Goal: Task Accomplishment & Management: Use online tool/utility

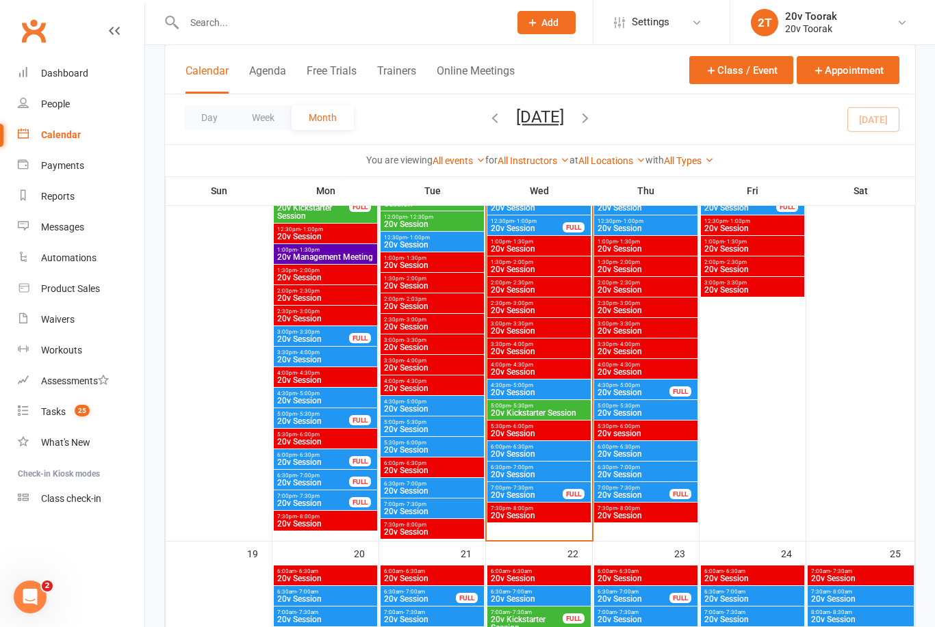
click at [42, 235] on link "Messages" at bounding box center [81, 227] width 127 height 31
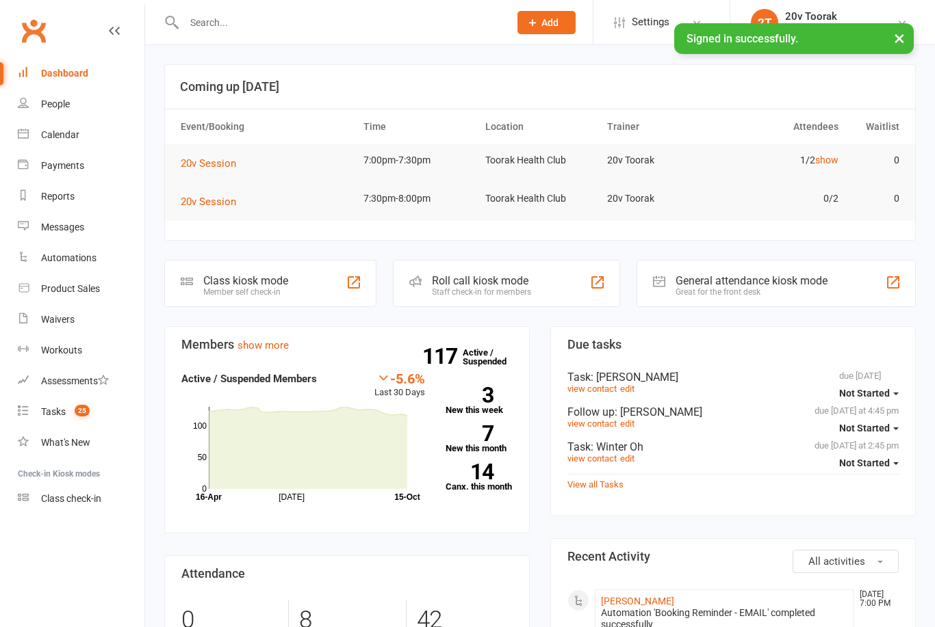
click at [37, 230] on link "Messages" at bounding box center [81, 227] width 127 height 31
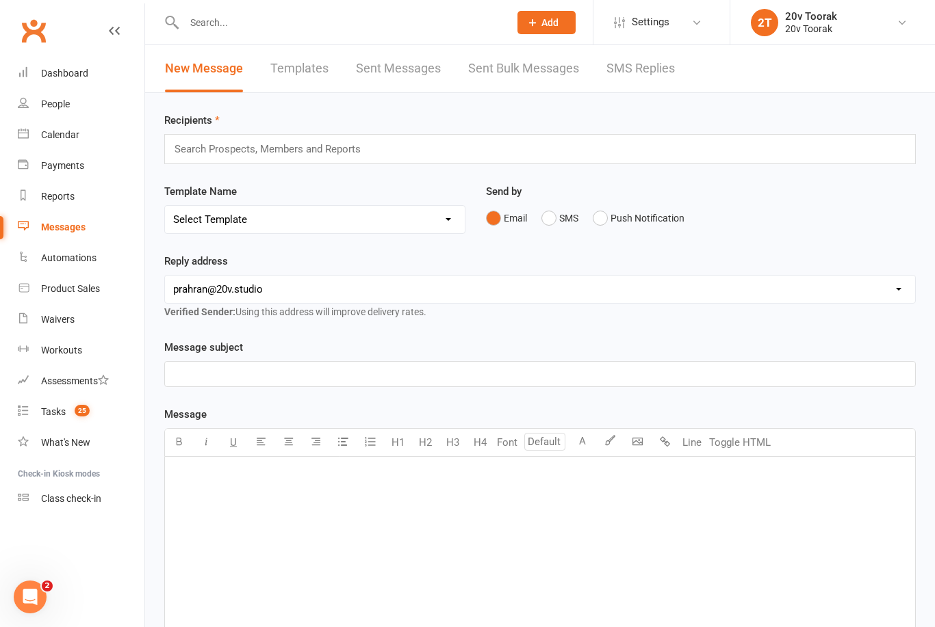
click at [672, 73] on link "SMS Replies" at bounding box center [640, 68] width 68 height 47
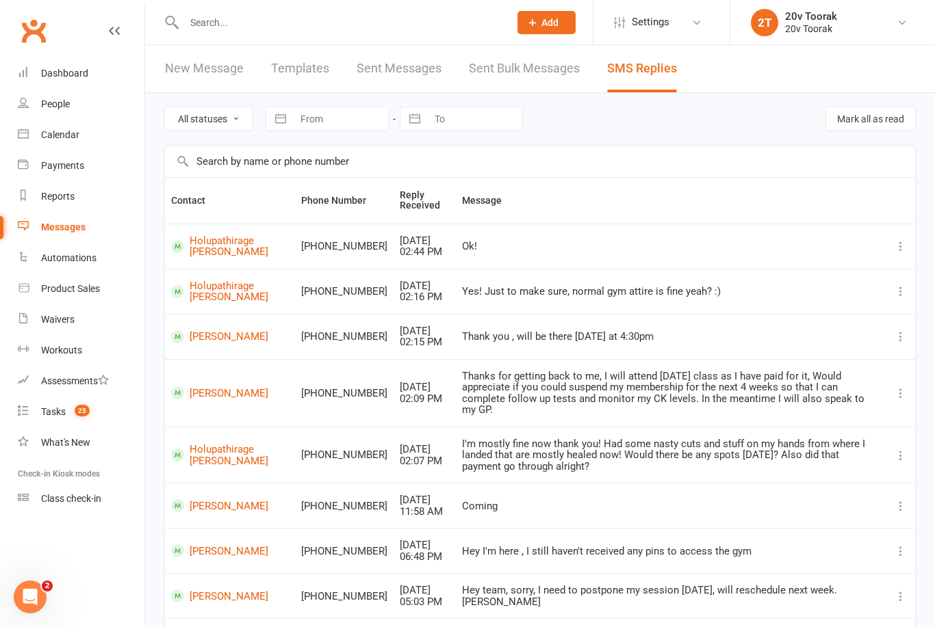
click at [49, 140] on div "Calendar" at bounding box center [60, 134] width 38 height 11
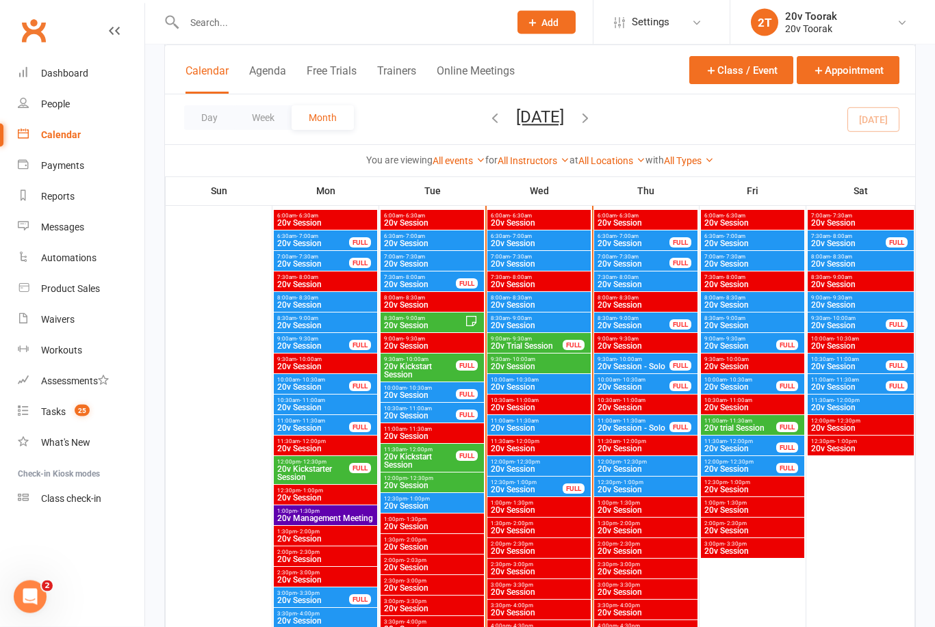
scroll to position [1528, 0]
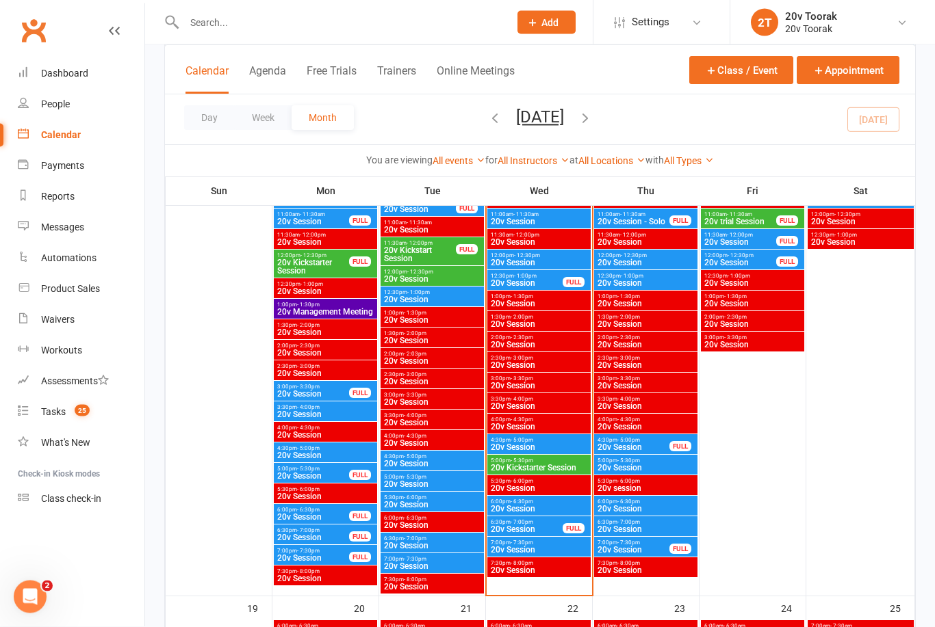
click at [560, 547] on span "20v Session" at bounding box center [539, 551] width 98 height 8
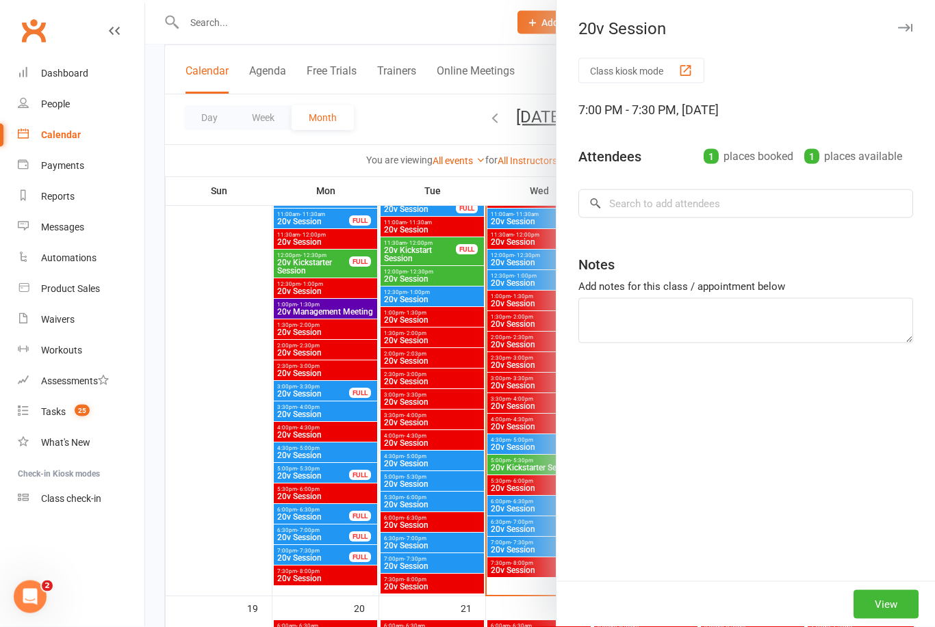
scroll to position [1528, 0]
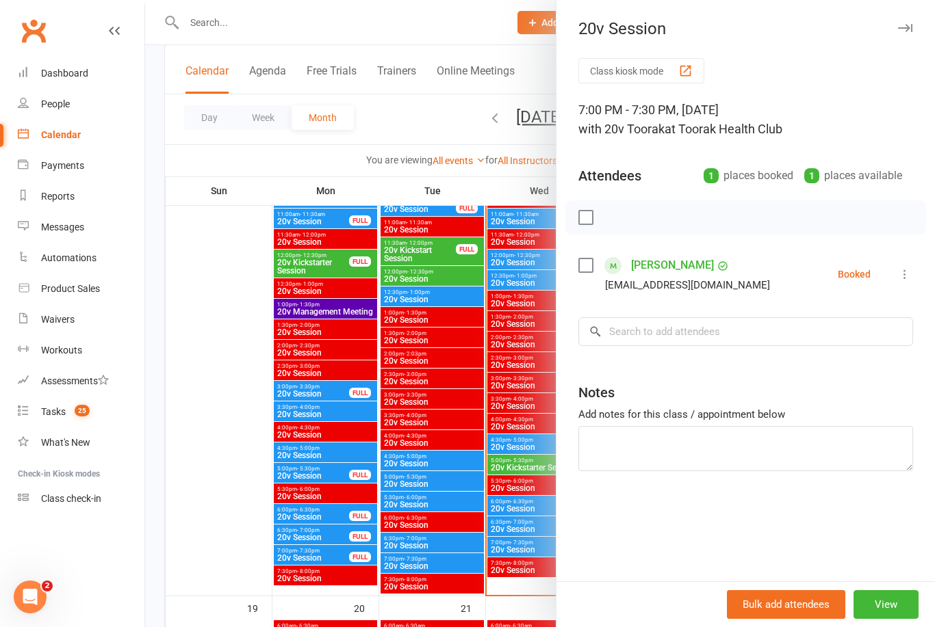
click at [918, 270] on div "Class kiosk mode 7:00 PM - 7:30 PM, Wednesday, October, 15, 2025 with 20v Toora…" at bounding box center [745, 319] width 378 height 523
click at [900, 281] on icon at bounding box center [905, 275] width 14 height 14
click at [837, 353] on link "Check in" at bounding box center [838, 355] width 147 height 27
click at [510, 564] on div at bounding box center [540, 313] width 790 height 627
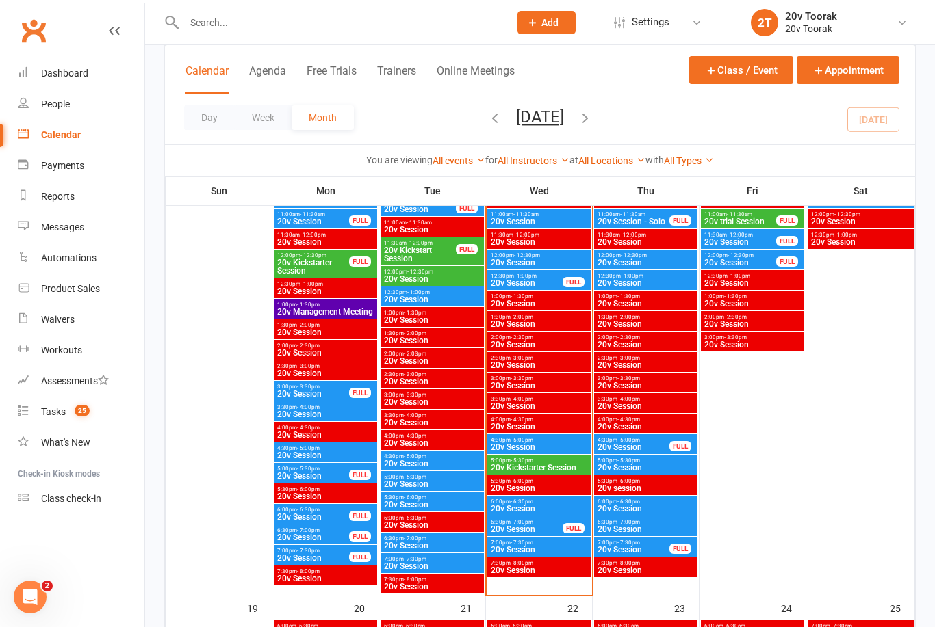
click at [554, 525] on span "20v Session" at bounding box center [526, 529] width 73 height 8
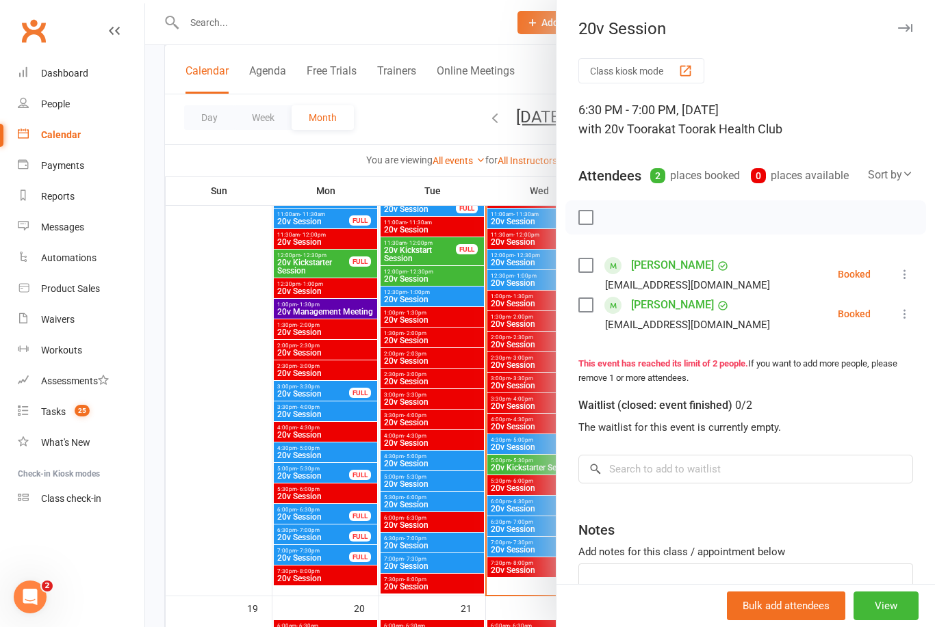
click at [911, 272] on icon at bounding box center [905, 275] width 14 height 14
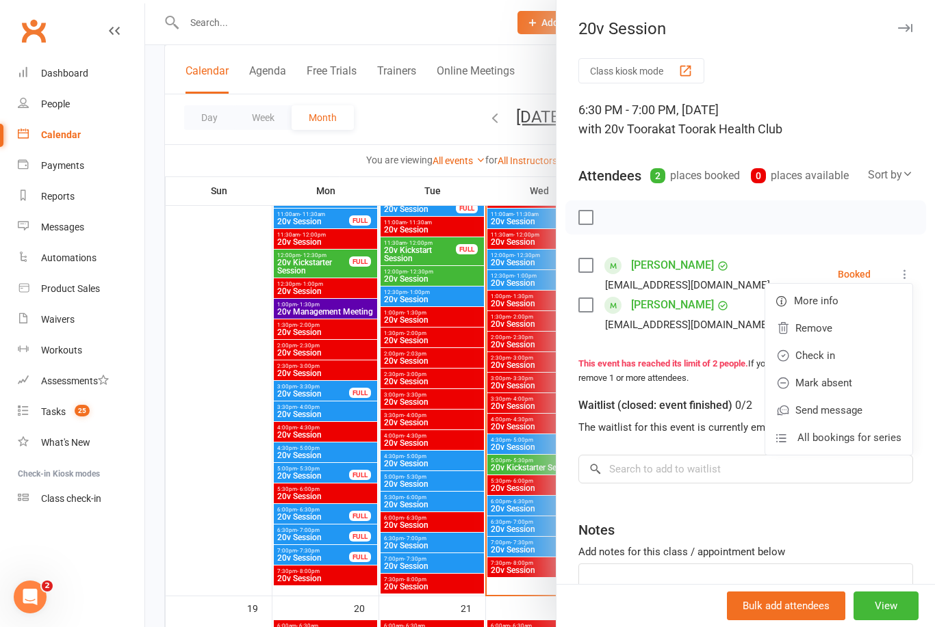
click at [848, 365] on link "Check in" at bounding box center [838, 355] width 147 height 27
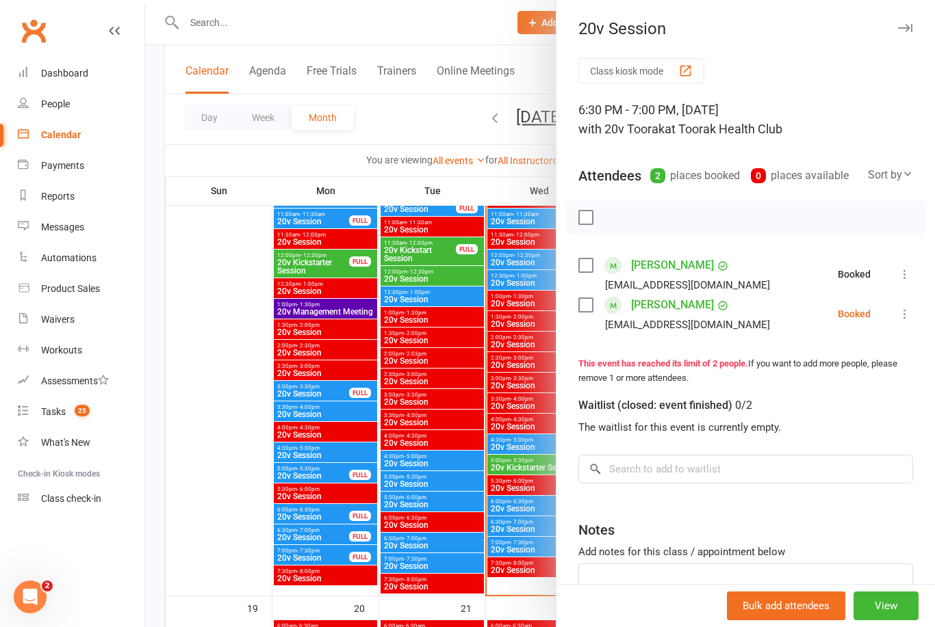
click at [911, 315] on icon at bounding box center [905, 314] width 14 height 14
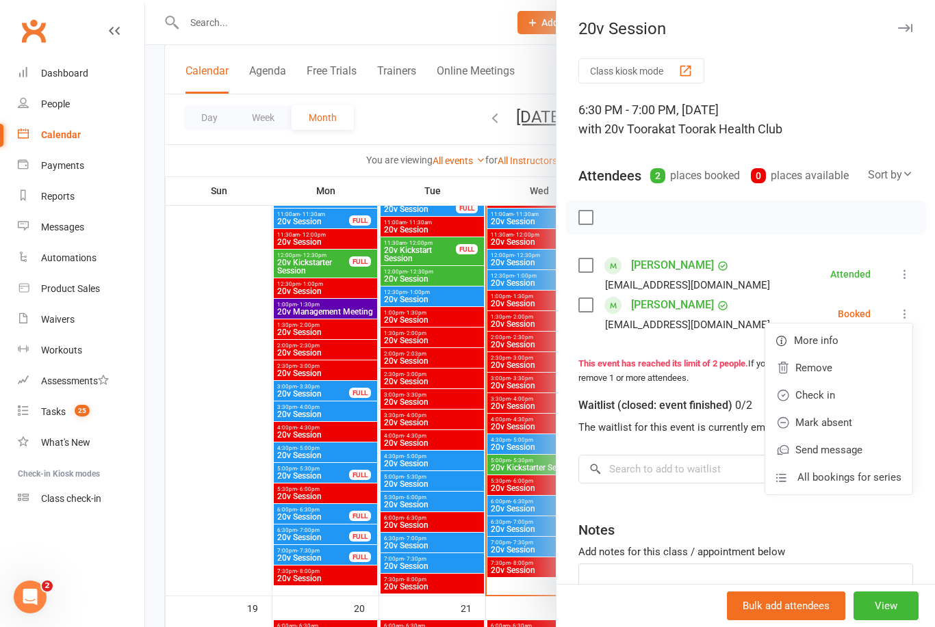
click at [848, 395] on link "Check in" at bounding box center [838, 395] width 147 height 27
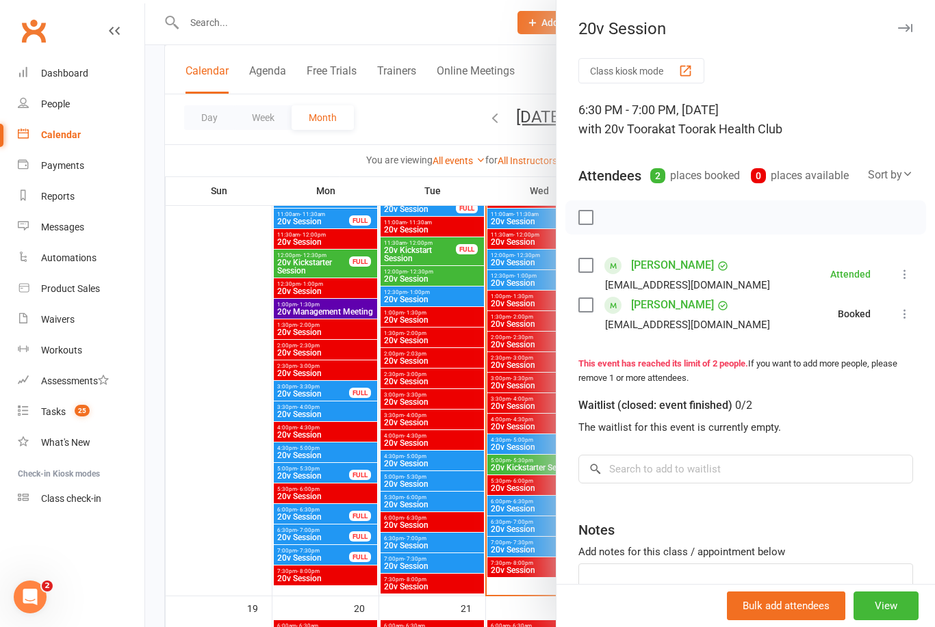
click at [497, 554] on div at bounding box center [540, 313] width 790 height 627
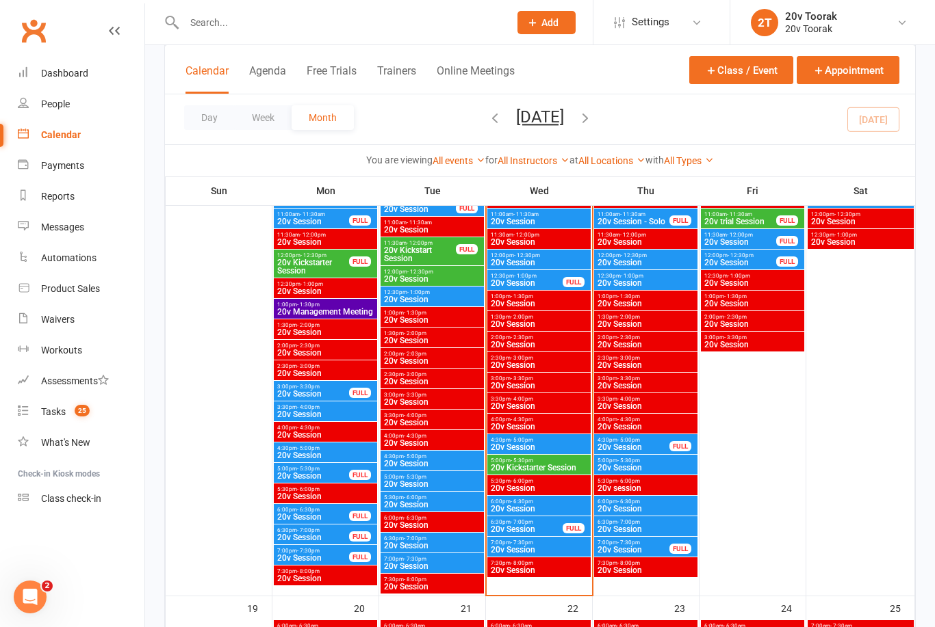
click at [774, 625] on span "6:00am - 6:30am" at bounding box center [752, 626] width 98 height 6
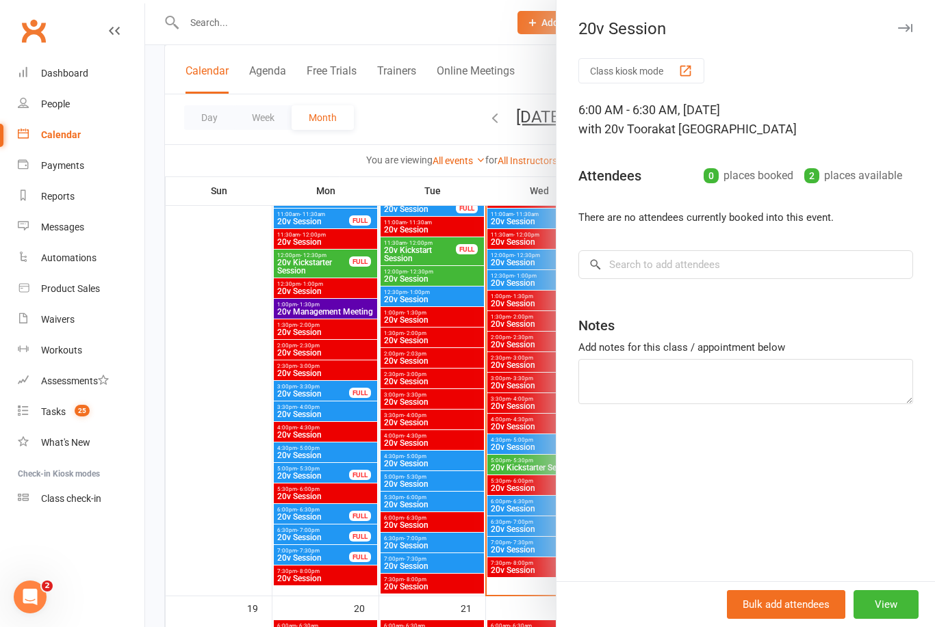
click at [529, 564] on div at bounding box center [540, 313] width 790 height 627
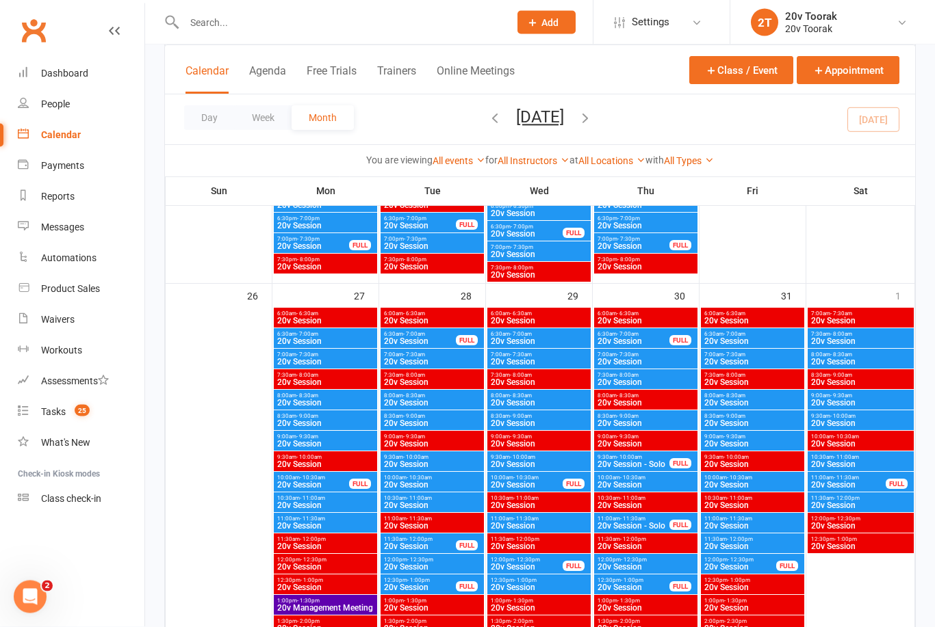
scroll to position [2506, 0]
